Goal: Find specific page/section: Find specific page/section

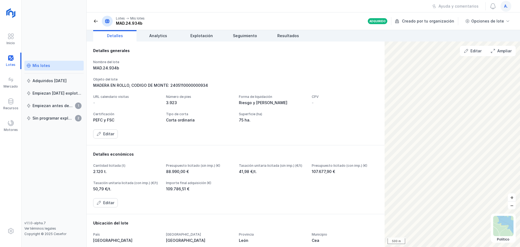
click at [40, 65] on div "Mis lotes" at bounding box center [42, 65] width 18 height 5
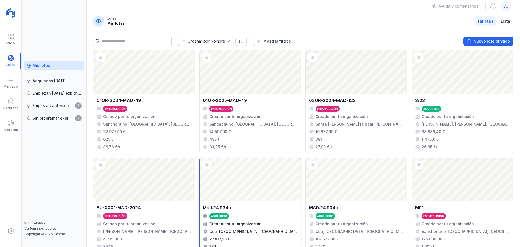
click at [234, 195] on div "Abrir lote" at bounding box center [250, 179] width 101 height 43
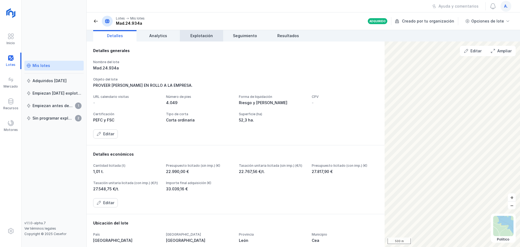
click at [203, 37] on span "Explotación" at bounding box center [202, 35] width 22 height 5
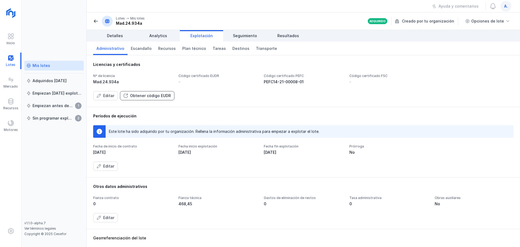
click at [149, 96] on div "Obtener código EUDR" at bounding box center [150, 95] width 41 height 5
click at [107, 96] on div "Editar" at bounding box center [108, 95] width 11 height 5
